Goal: Transaction & Acquisition: Purchase product/service

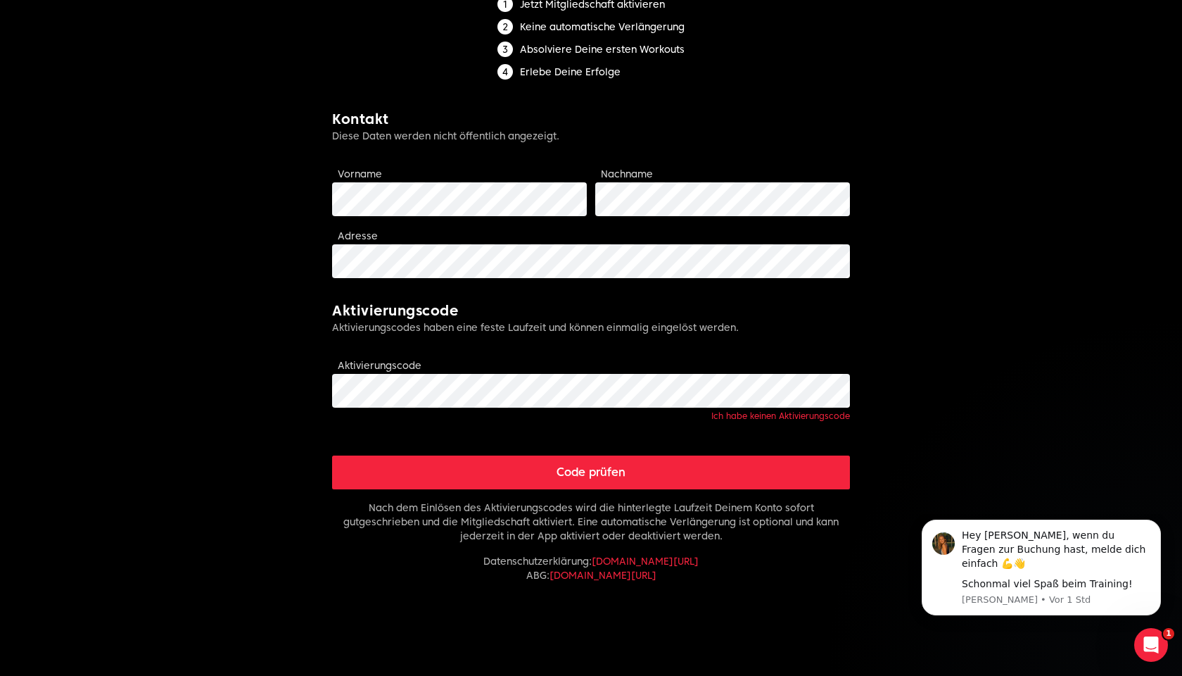
click at [559, 360] on div "Aktivierungscode Ich habe keinen Aktivierungscode" at bounding box center [591, 389] width 518 height 65
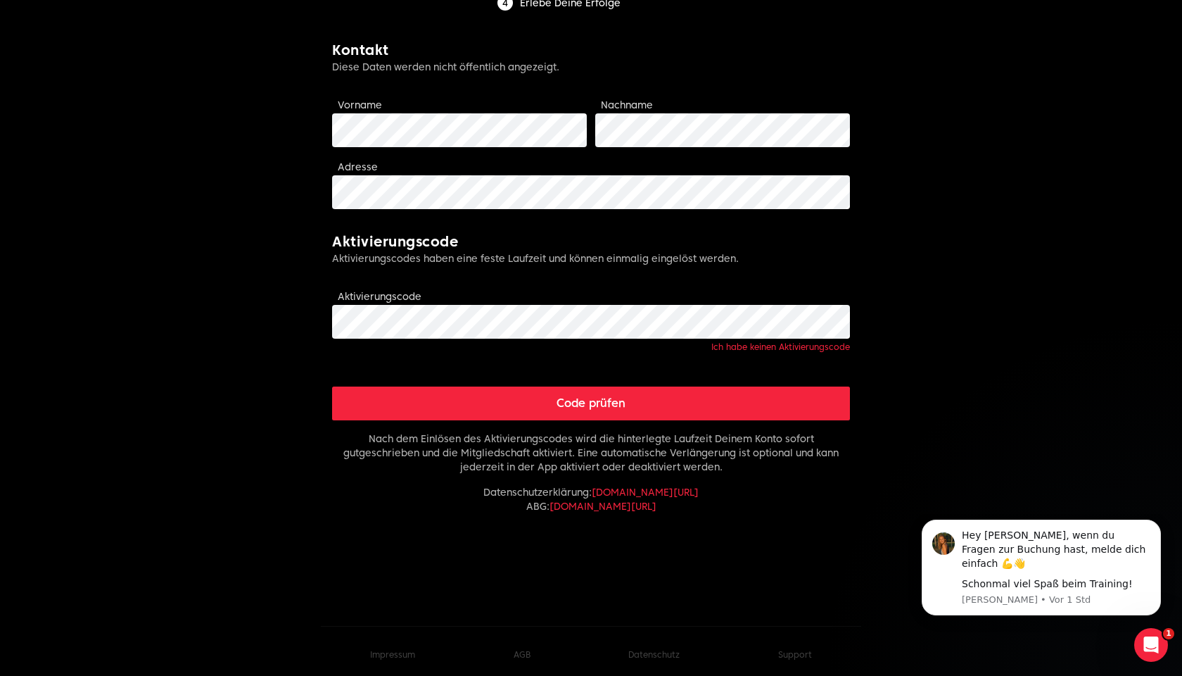
scroll to position [305, 0]
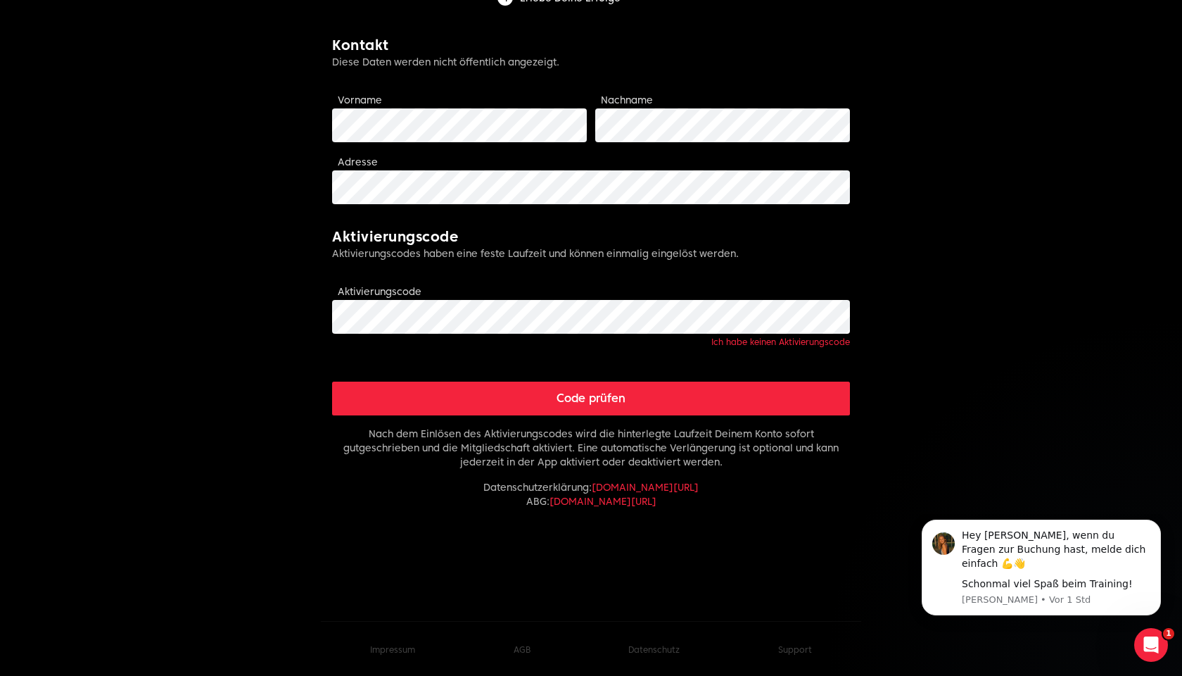
click at [693, 388] on button "Code prüfen" at bounding box center [591, 398] width 518 height 34
click at [683, 421] on form "Limitless fitness . Scaled to you . Mitgliedschaft aktivieren Jetzt Mitgliedsch…" at bounding box center [591, 174] width 518 height 847
click at [678, 399] on button "Code prüfen" at bounding box center [591, 398] width 518 height 34
click at [574, 393] on button "Code prüfen" at bounding box center [591, 398] width 518 height 34
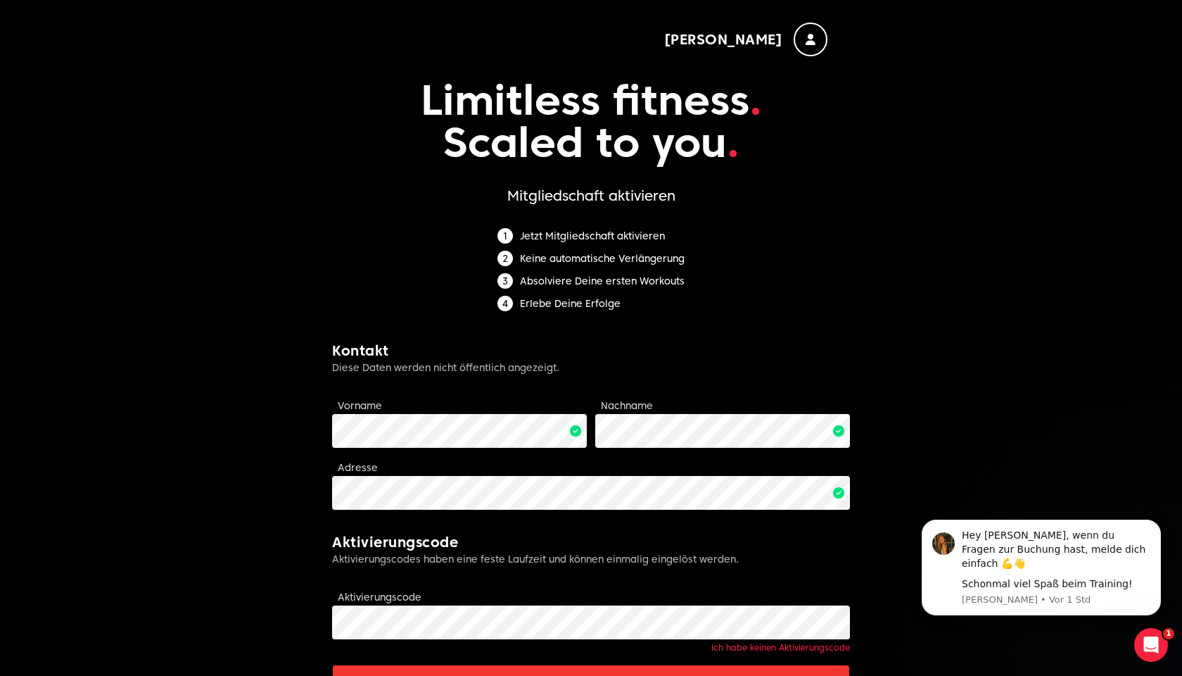
scroll to position [0, 0]
click at [806, 50] on div "button" at bounding box center [811, 40] width 34 height 34
click at [770, 38] on span "[PERSON_NAME]" at bounding box center [723, 40] width 119 height 20
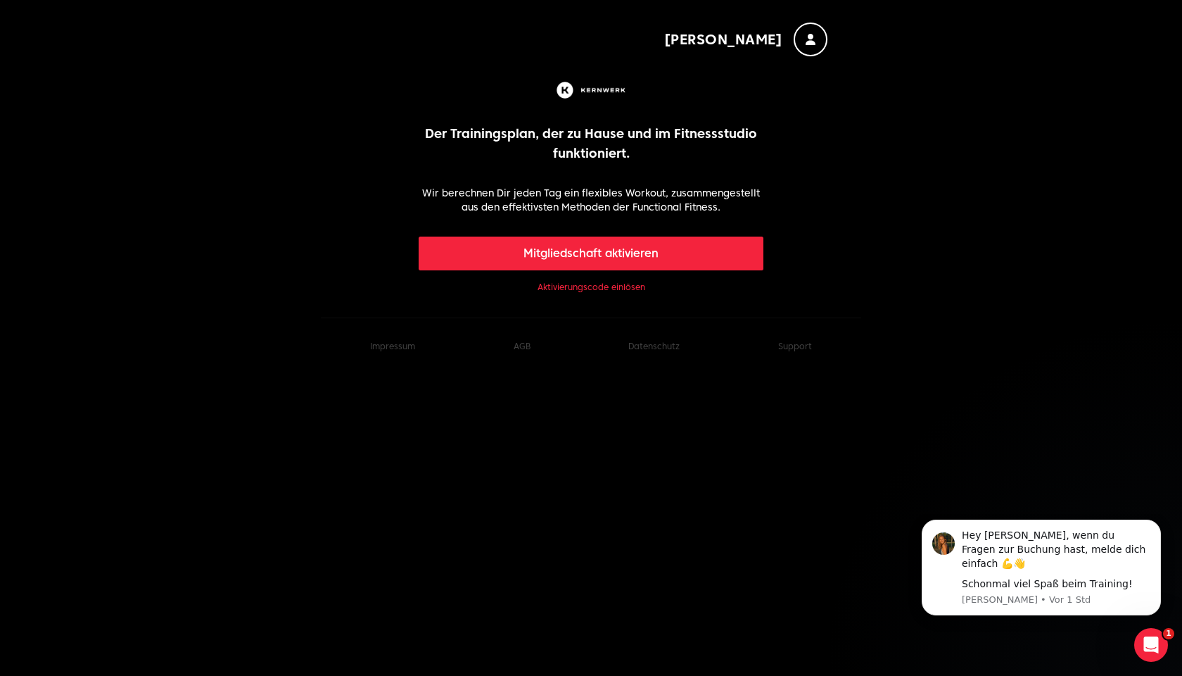
click at [607, 287] on link "Aktivierungscode einlösen" at bounding box center [592, 287] width 108 height 11
click at [614, 263] on button "Mitgliedschaft aktivieren" at bounding box center [592, 253] width 346 height 34
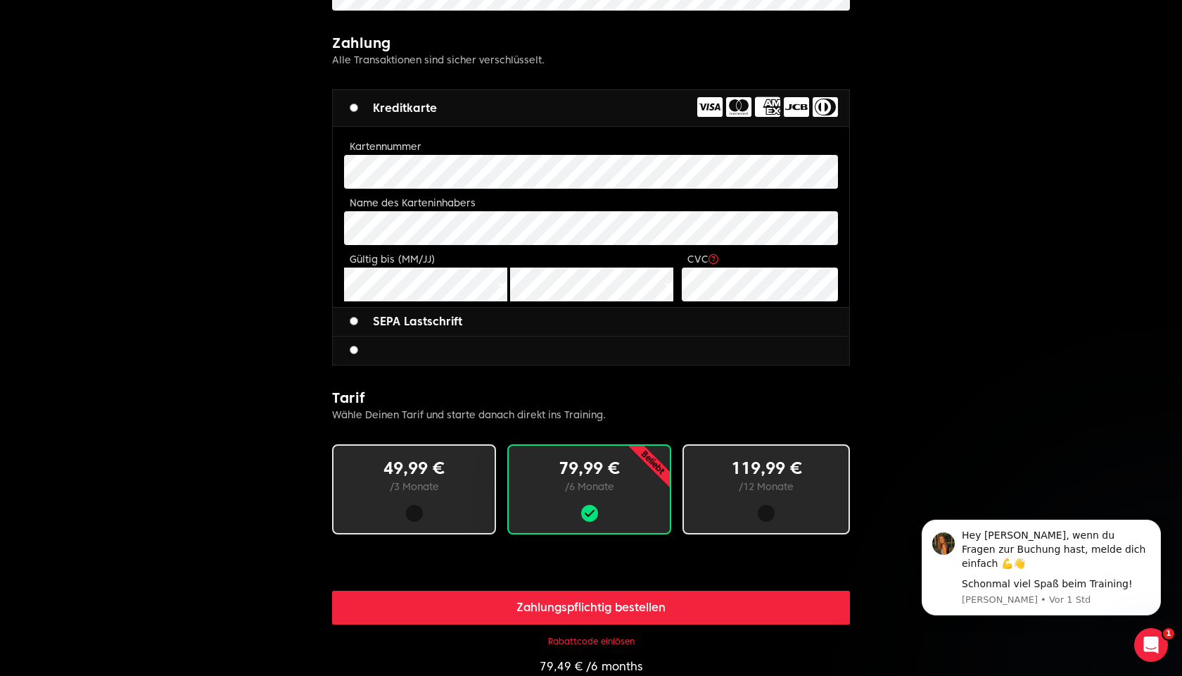
scroll to position [483, 0]
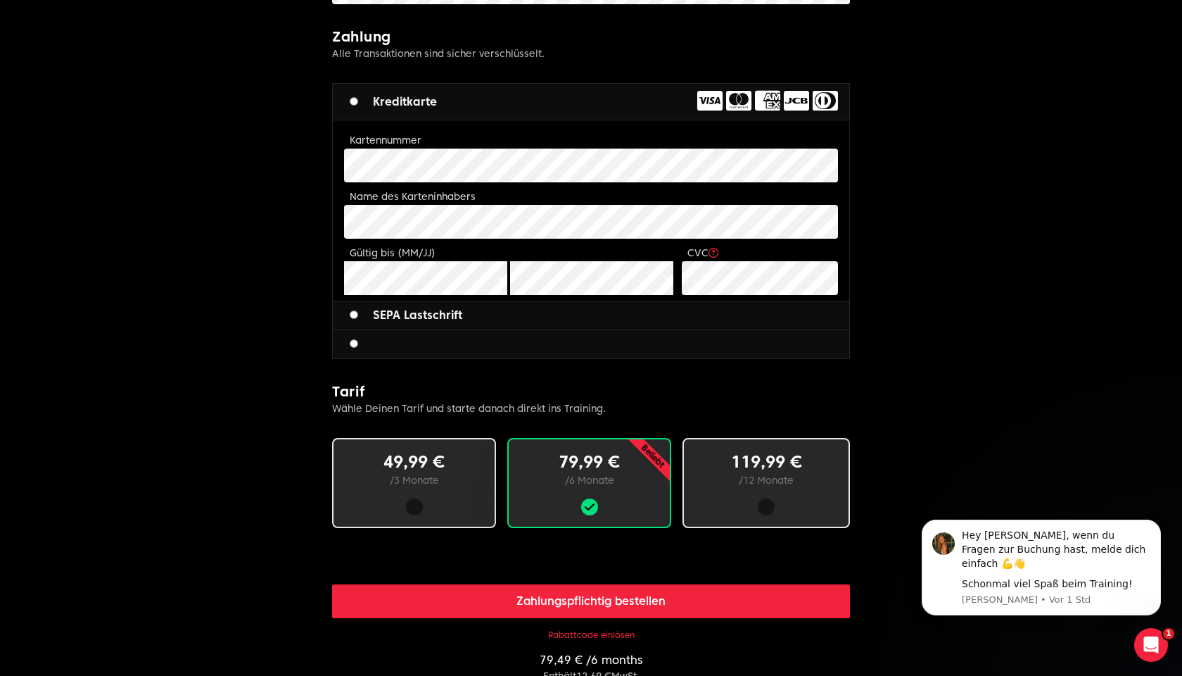
click at [415, 512] on div at bounding box center [414, 506] width 17 height 17
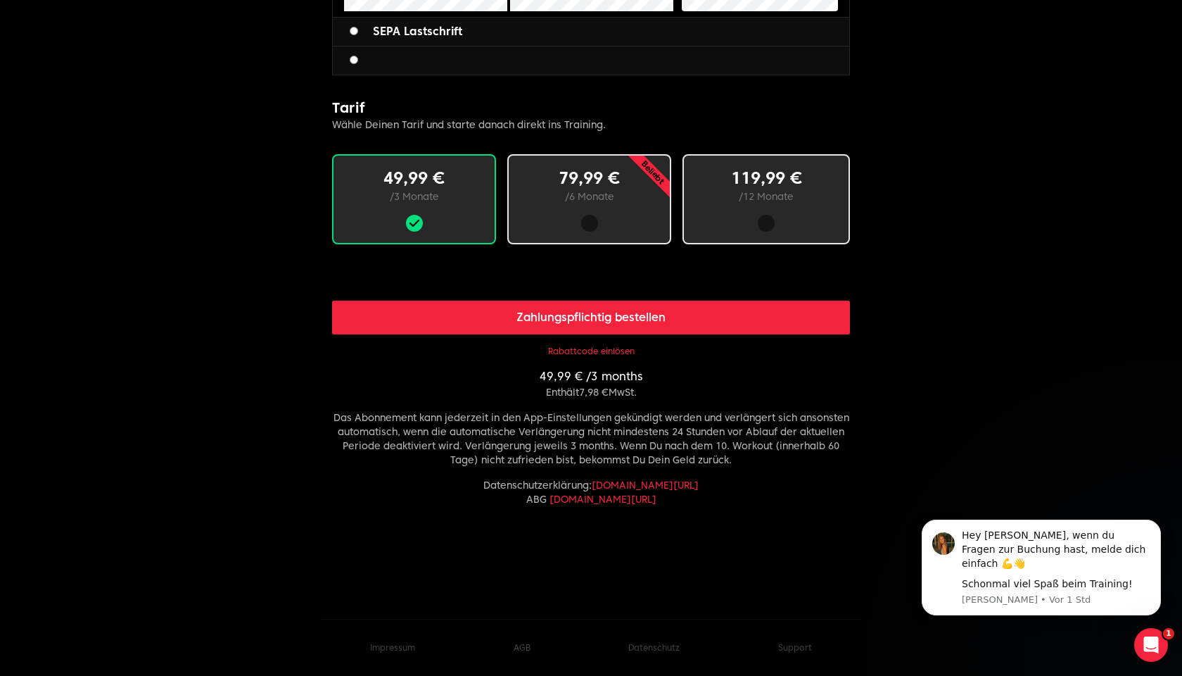
scroll to position [766, 0]
click at [582, 353] on button "Rabattcode einlösen" at bounding box center [591, 351] width 87 height 11
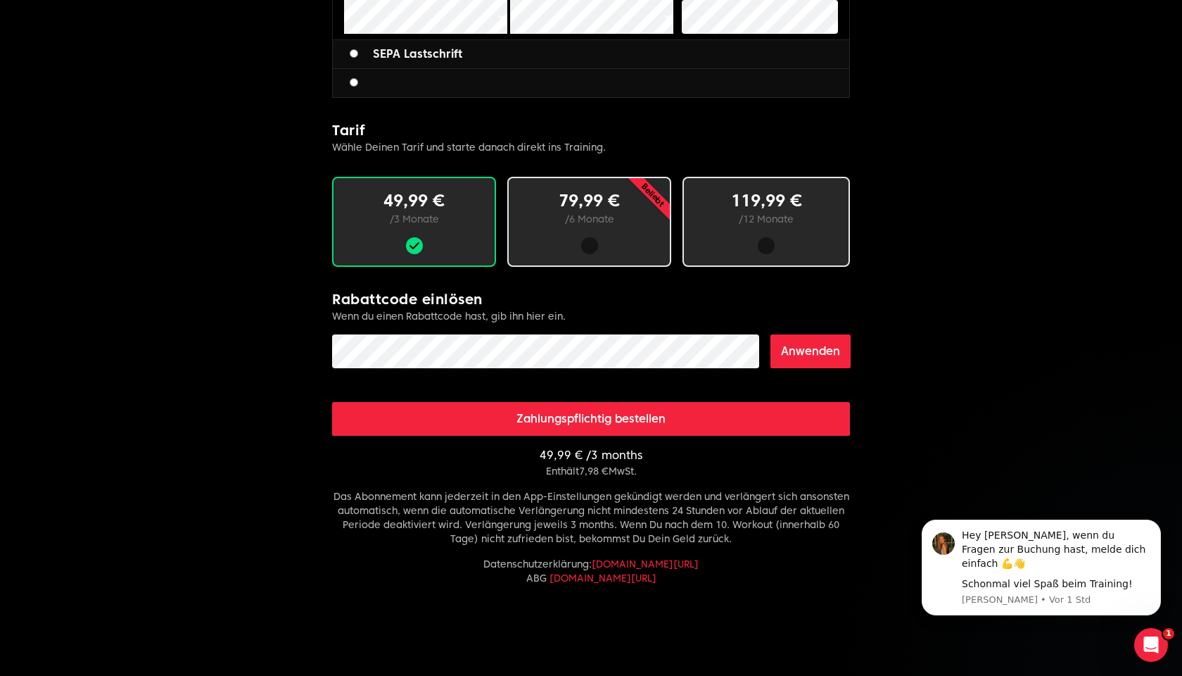
click at [103, 403] on body "Serge Limitless fitness . Scaled to you . 3 Schritte zum Ziel: Buche deine Mitg…" at bounding box center [591, 5] width 1182 height 1498
click at [831, 360] on button "Anwenden" at bounding box center [811, 351] width 80 height 34
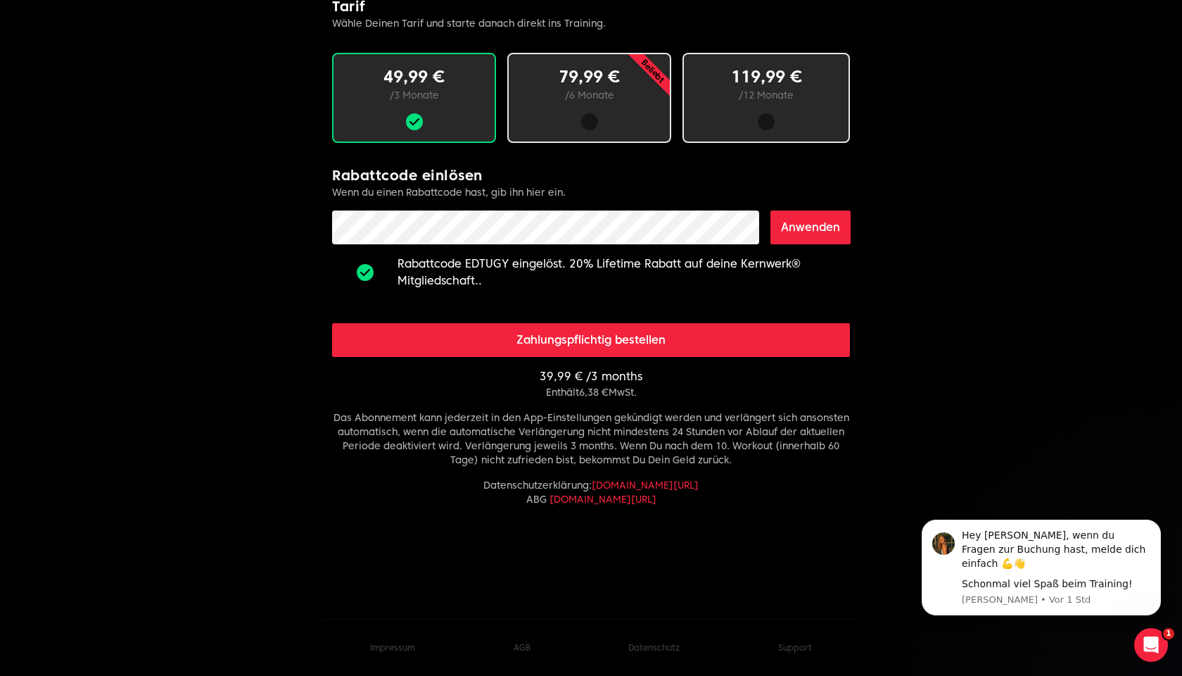
scroll to position [868, 0]
click at [822, 236] on button "Anwenden" at bounding box center [811, 227] width 80 height 34
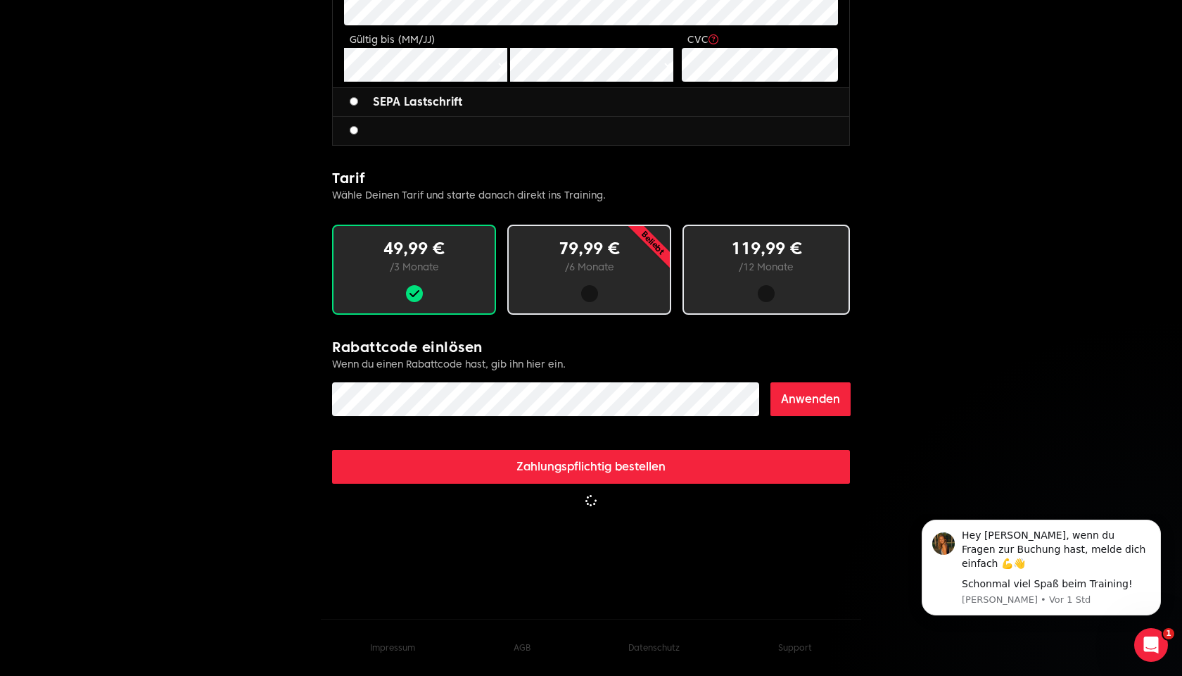
scroll to position [696, 0]
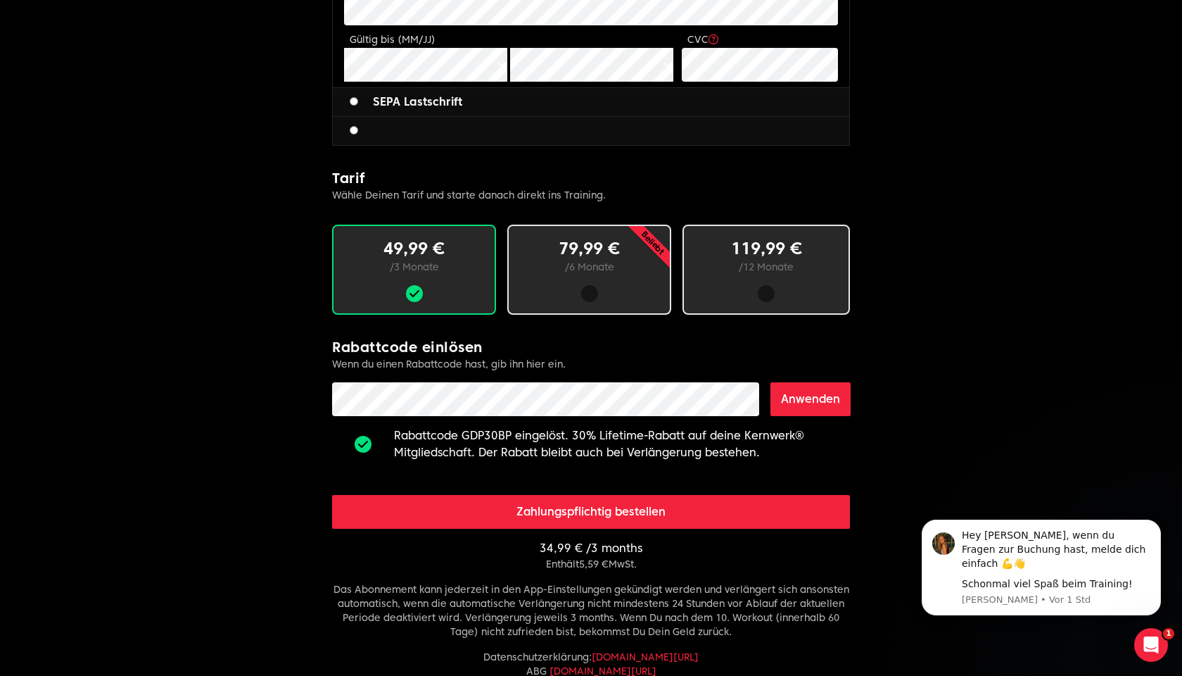
click at [824, 391] on button "Anwenden" at bounding box center [811, 399] width 80 height 34
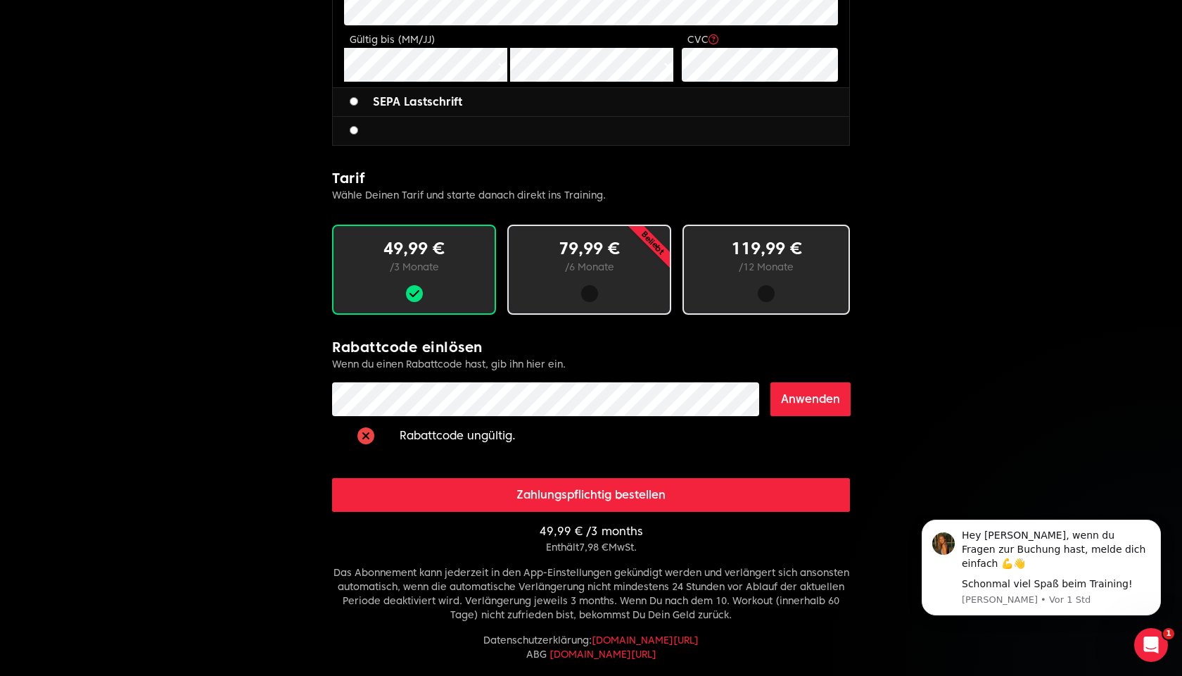
click at [799, 394] on button "Anwenden" at bounding box center [811, 399] width 80 height 34
click at [807, 406] on button "Anwenden" at bounding box center [811, 399] width 80 height 34
click at [792, 398] on button "Anwenden" at bounding box center [811, 399] width 80 height 34
click at [823, 390] on button "Anwenden" at bounding box center [811, 399] width 80 height 34
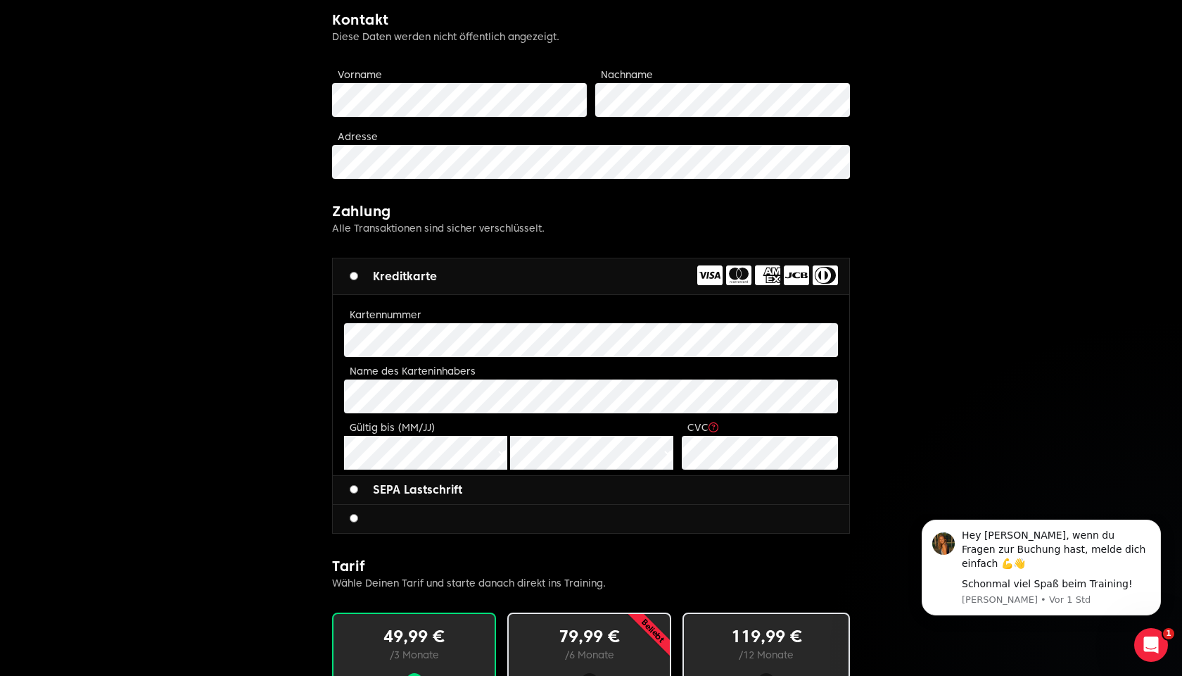
scroll to position [315, 0]
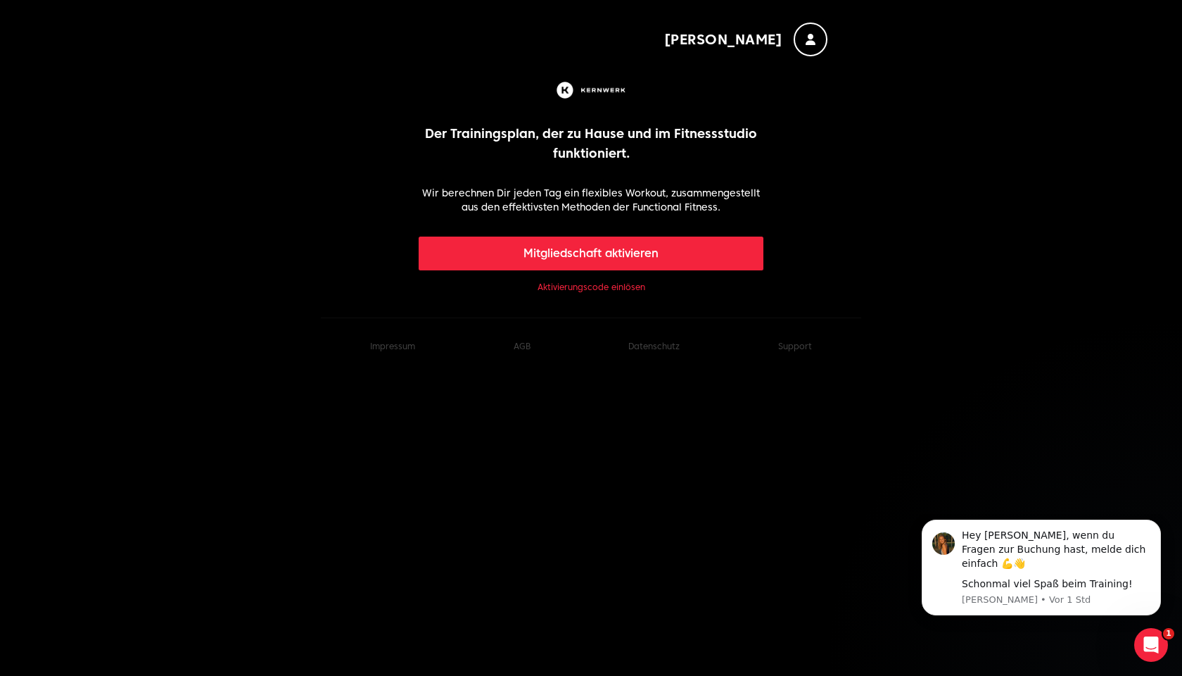
click at [593, 292] on link "Aktivierungscode einlösen" at bounding box center [592, 287] width 108 height 11
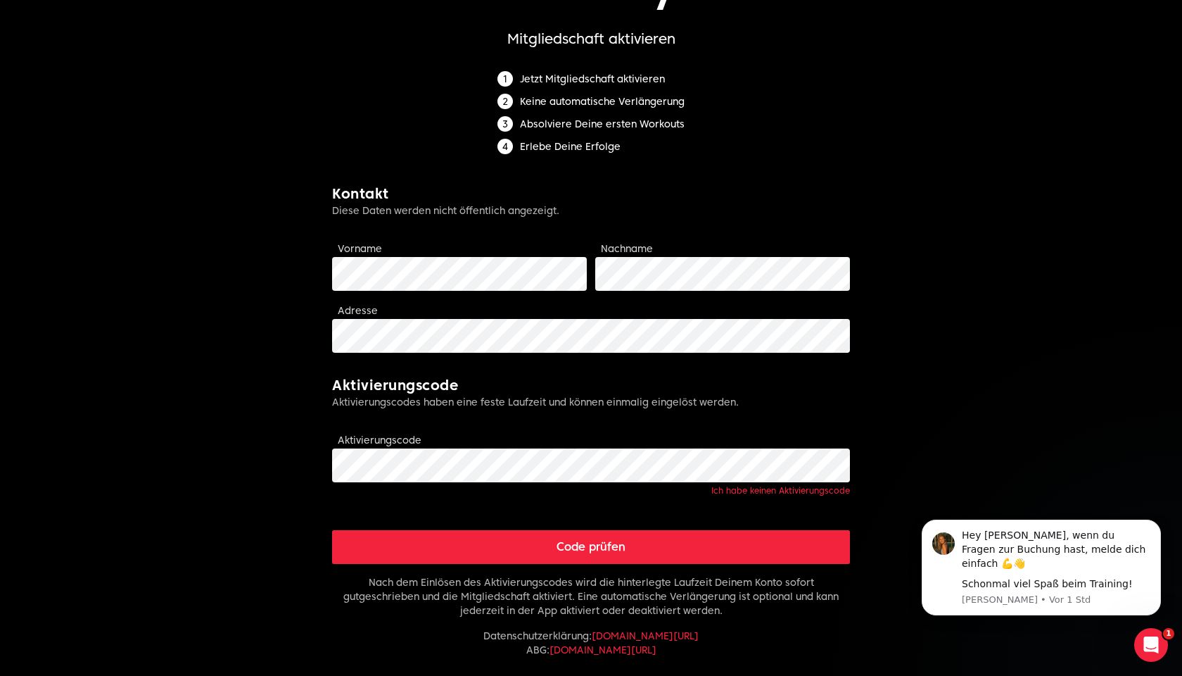
scroll to position [165, 0]
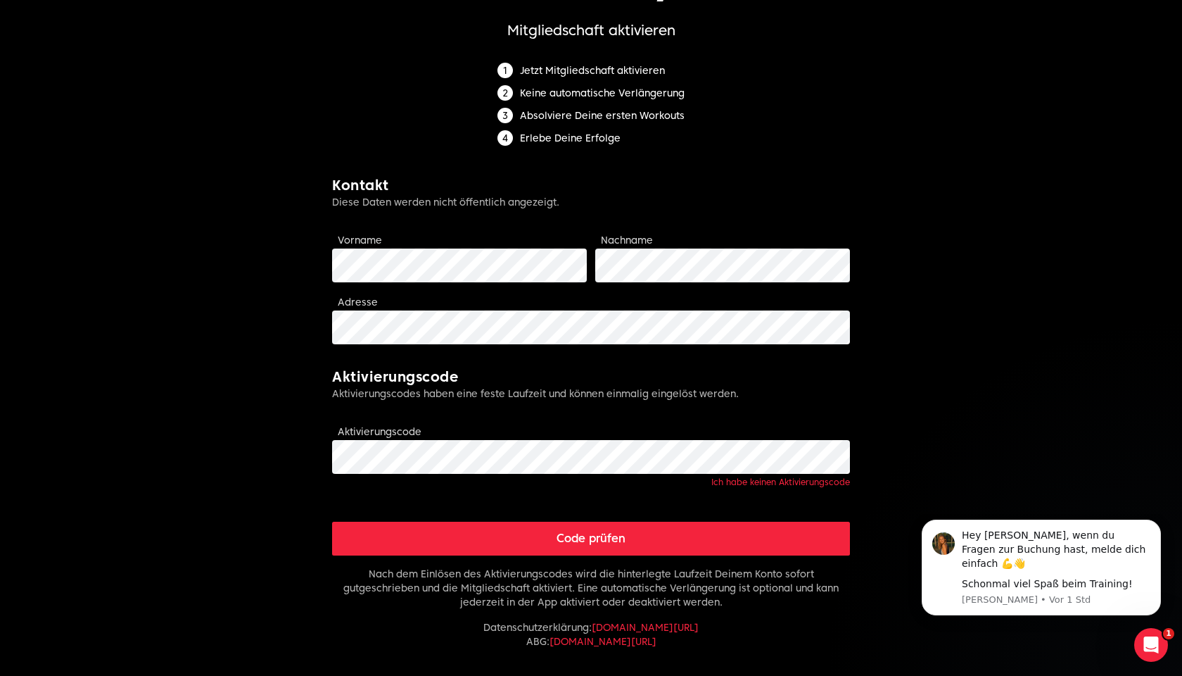
click at [647, 531] on button "Code prüfen" at bounding box center [591, 539] width 518 height 34
click at [669, 520] on div "Code prüfen" at bounding box center [591, 522] width 518 height 68
